Goal: Task Accomplishment & Management: Use online tool/utility

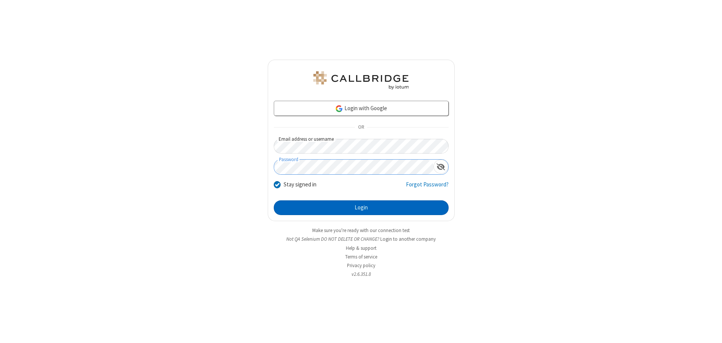
click at [361, 208] on button "Login" at bounding box center [361, 208] width 175 height 15
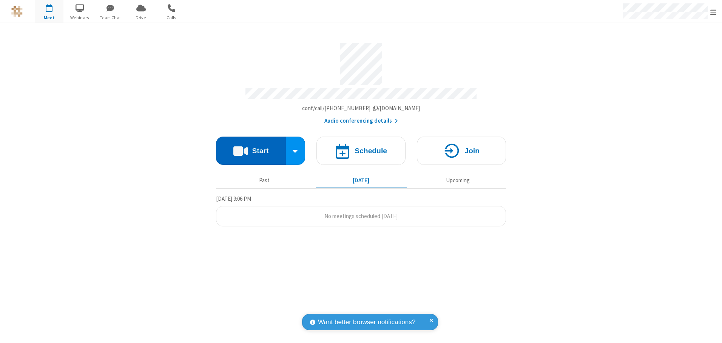
click at [251, 148] on button "Start" at bounding box center [251, 151] width 70 height 28
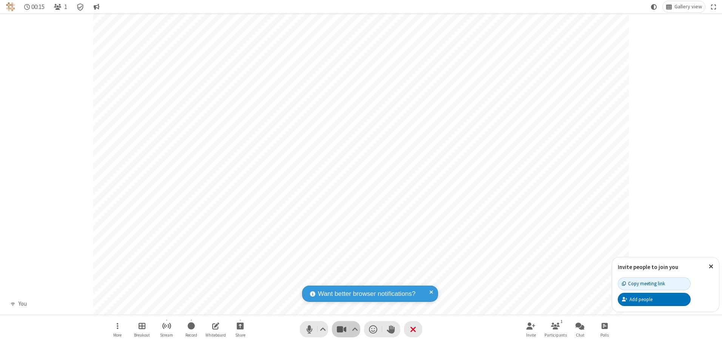
click at [341, 329] on span "Stop video (Alt+V)" at bounding box center [341, 329] width 11 height 11
click at [341, 329] on span "Start video (Alt+V)" at bounding box center [341, 329] width 11 height 11
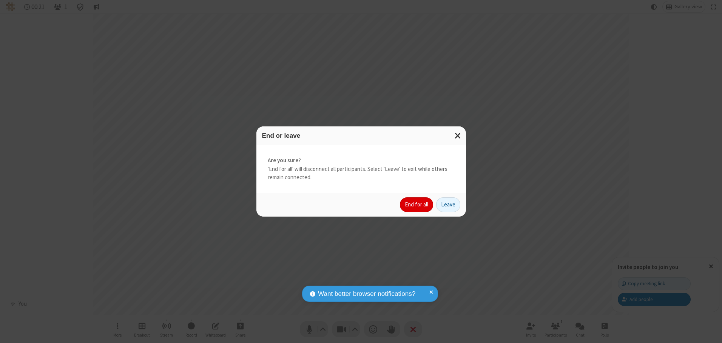
click at [417, 205] on button "End for all" at bounding box center [416, 205] width 33 height 15
